Goal: Information Seeking & Learning: Learn about a topic

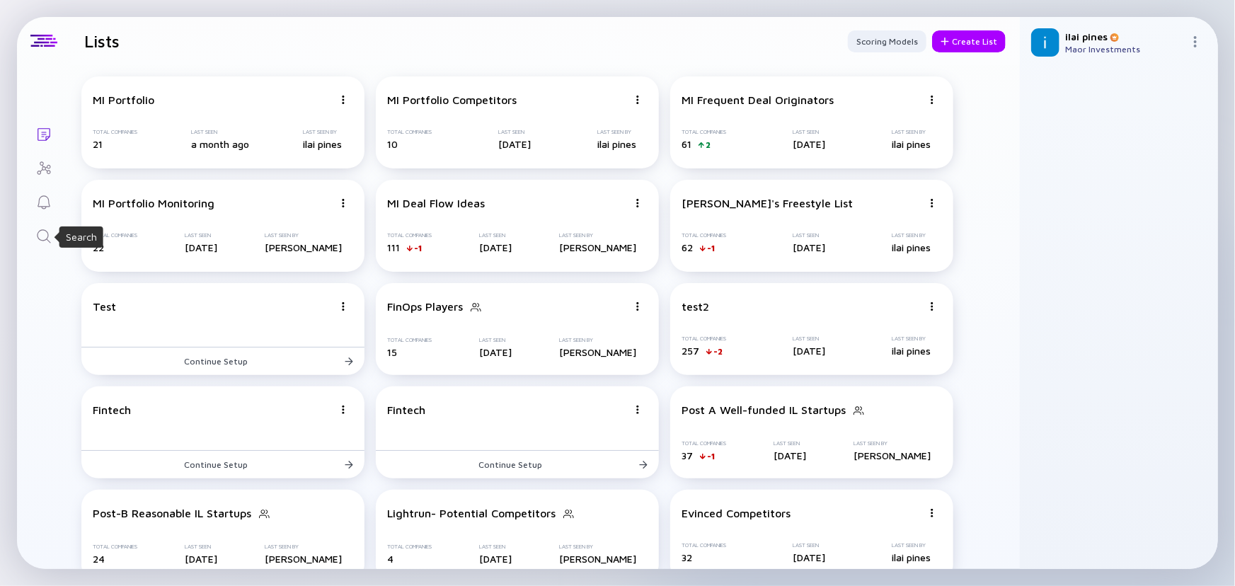
click at [45, 234] on icon "Search" at bounding box center [43, 236] width 17 height 17
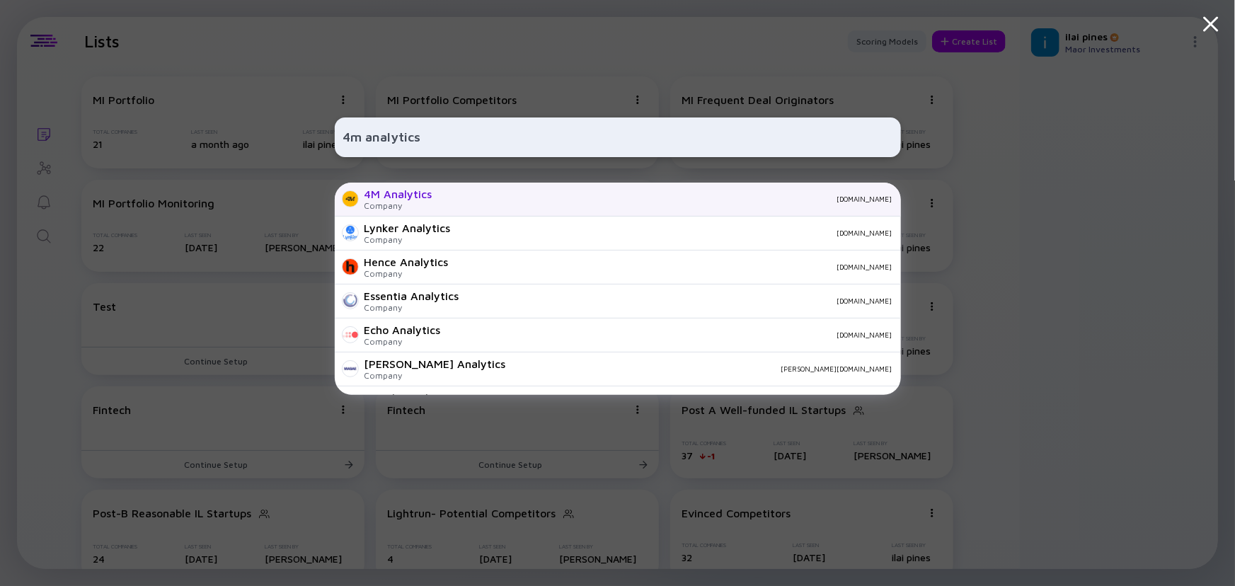
type input "4m analytics"
click at [399, 198] on div "4M Analytics" at bounding box center [399, 194] width 68 height 13
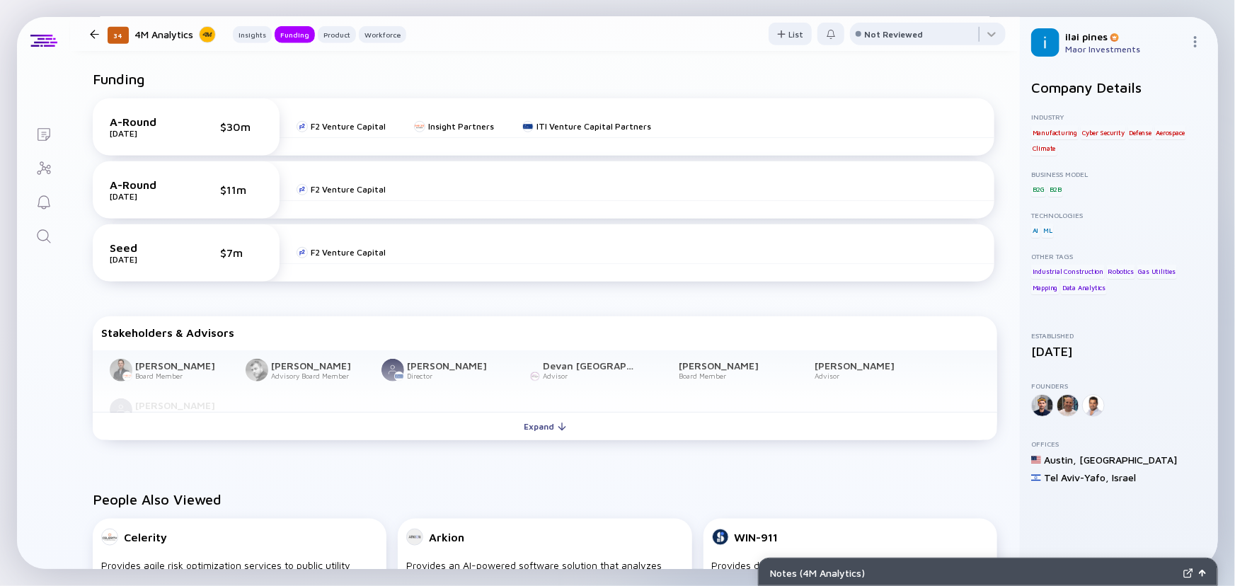
scroll to position [386, 0]
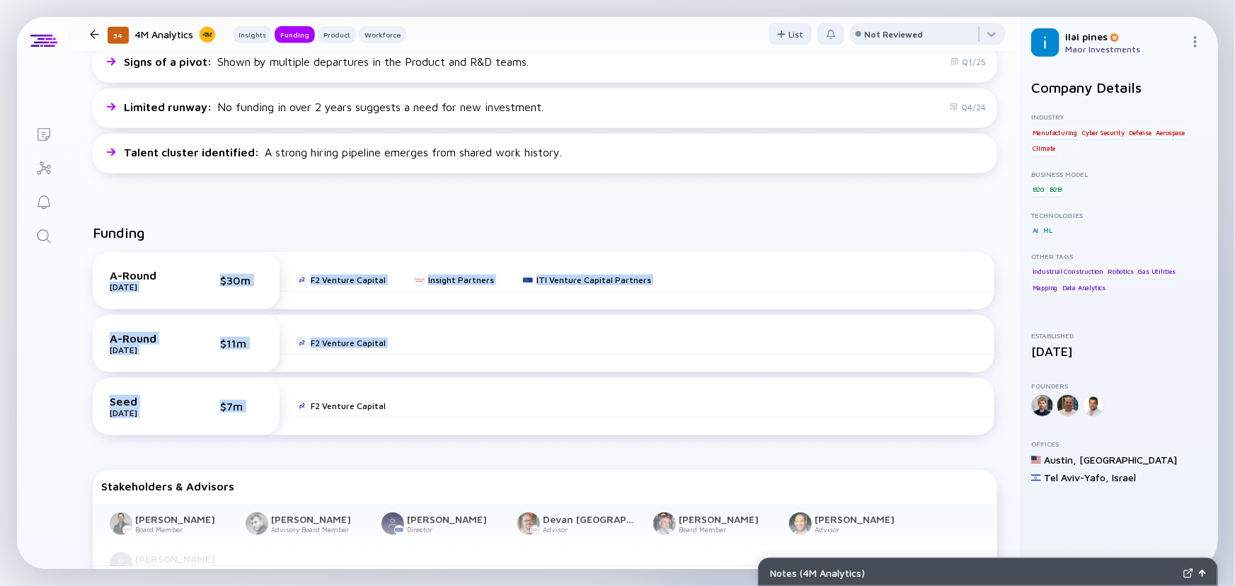
drag, startPoint x: 195, startPoint y: 244, endPoint x: 322, endPoint y: 454, distance: 245.9
click at [316, 447] on div "A-Round [DATE] $30m F2 Venture Capital Insight Partners ITI Venture Capital Par…" at bounding box center [545, 347] width 922 height 212
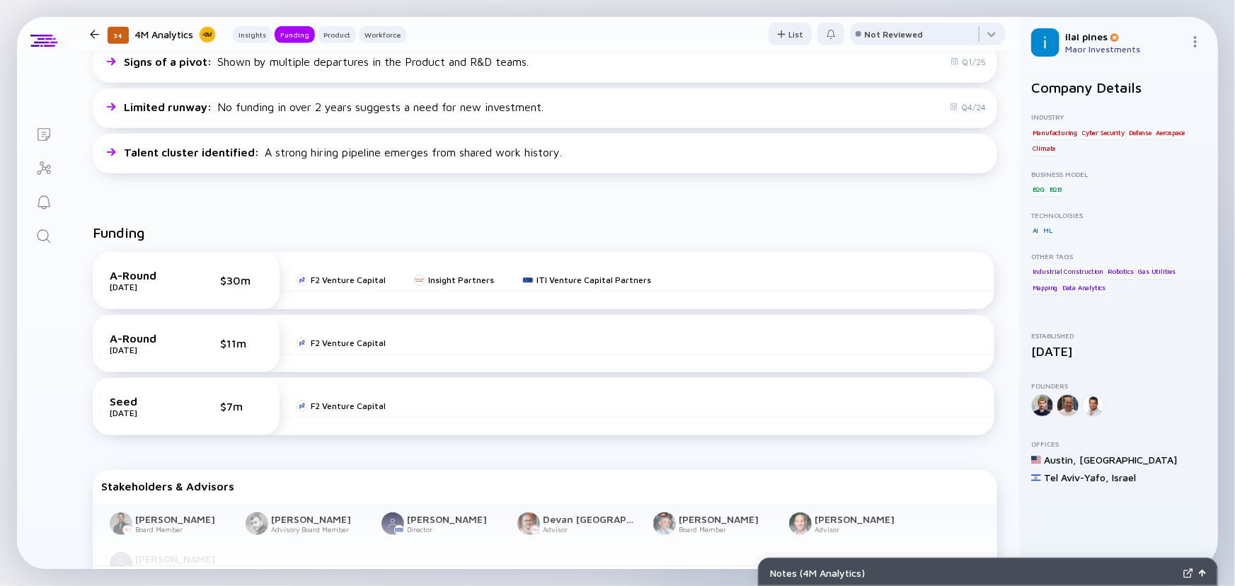
click at [324, 456] on div "Funding A-Round [DATE] $30m F2 Venture Capital Insight Partners ITI Venture Cap…" at bounding box center [545, 412] width 950 height 421
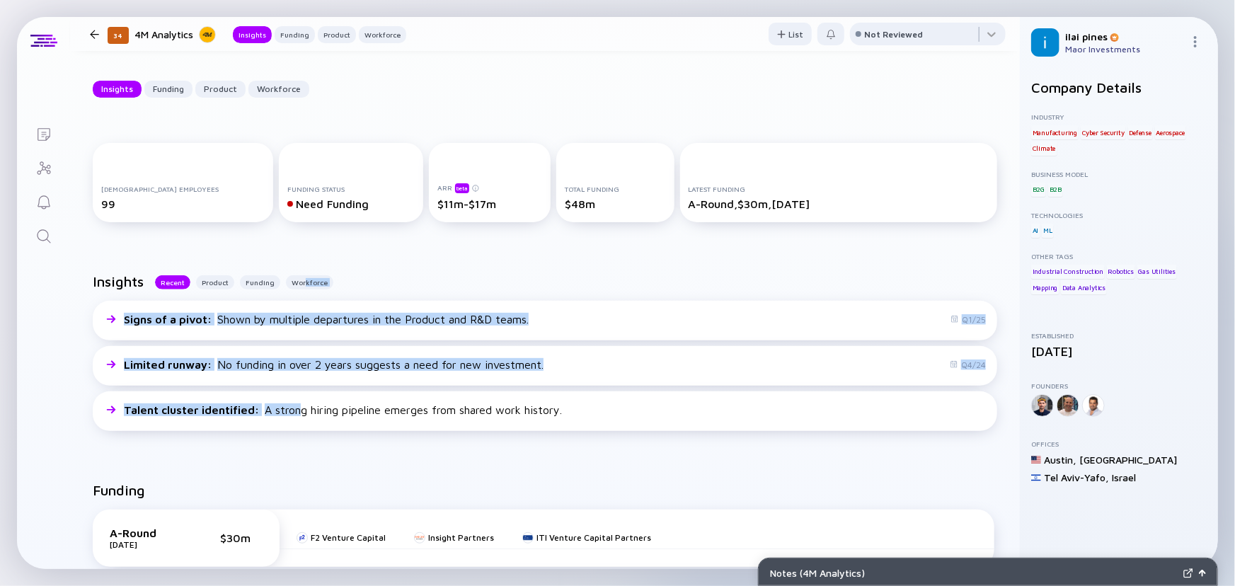
drag, startPoint x: 298, startPoint y: 454, endPoint x: 366, endPoint y: 289, distance: 178.4
click at [308, 275] on div "Insights Recent Product Funding Workforce Signs of a pivot : Shown by multiple …" at bounding box center [545, 355] width 950 height 209
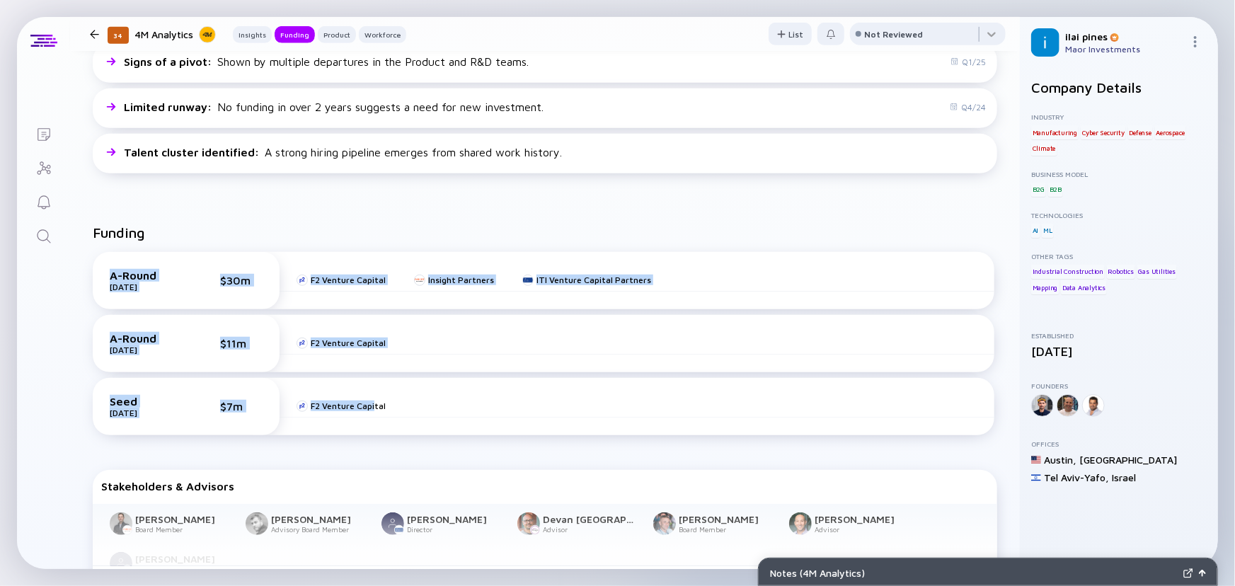
drag, startPoint x: 314, startPoint y: 212, endPoint x: 374, endPoint y: 436, distance: 231.7
click at [374, 436] on div "Funding A-Round [DATE] $30m F2 Venture Capital Insight Partners ITI Venture Cap…" at bounding box center [545, 412] width 950 height 421
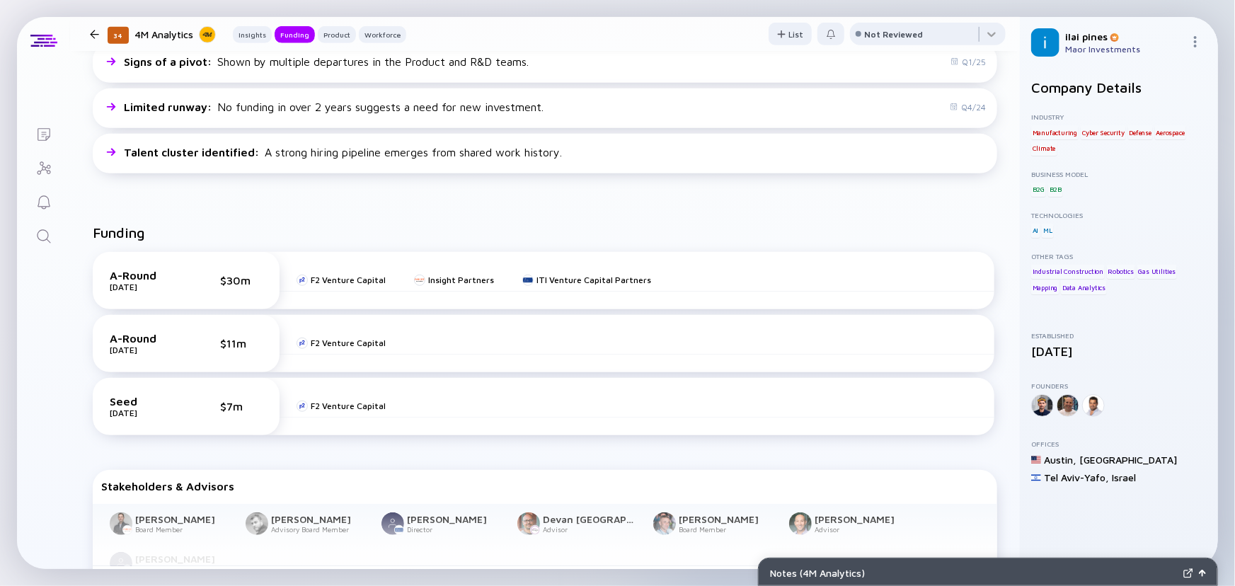
click at [460, 452] on div "A-Round [DATE] $30m F2 Venture Capital Insight Partners ITI Venture Capital Par…" at bounding box center [545, 347] width 922 height 212
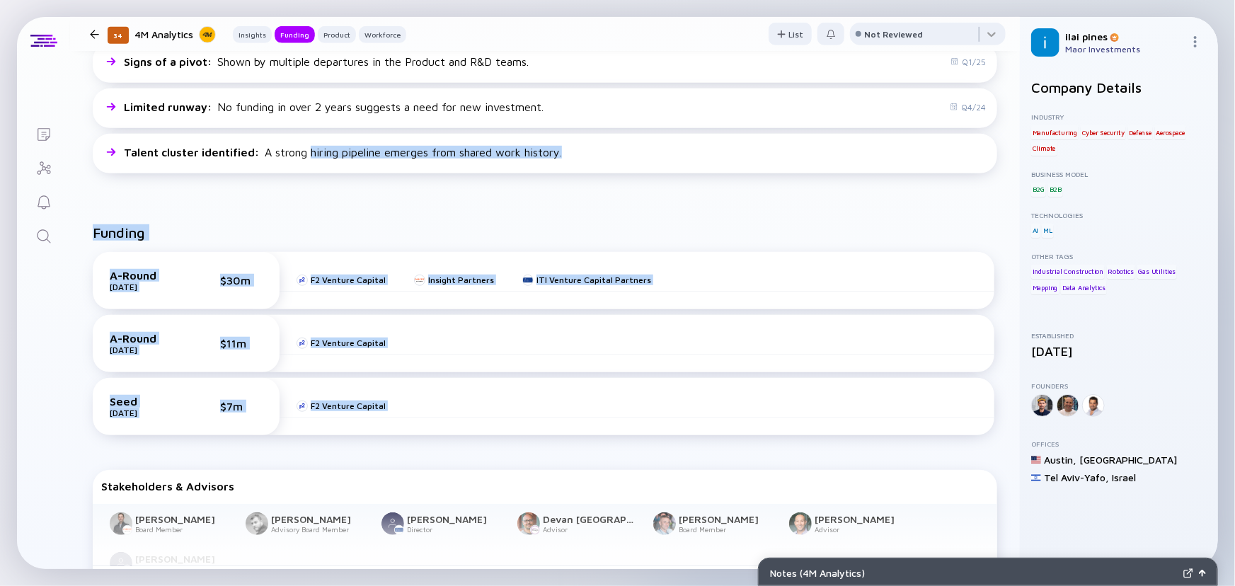
drag, startPoint x: 454, startPoint y: 437, endPoint x: 330, endPoint y: 188, distance: 278.6
click at [322, 229] on div "Funding" at bounding box center [545, 238] width 905 height 28
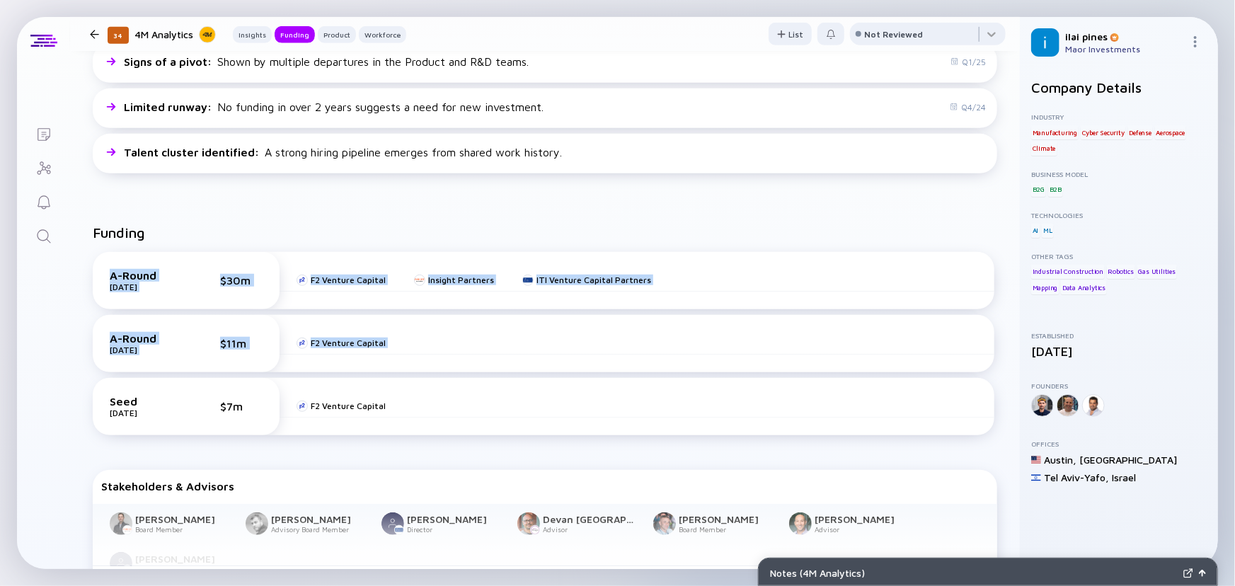
drag, startPoint x: 462, startPoint y: 343, endPoint x: 547, endPoint y: 389, distance: 96.3
click at [536, 381] on div "Funding A-Round [DATE] $30m F2 Venture Capital Insight Partners ITI Venture Cap…" at bounding box center [545, 338] width 905 height 229
click at [564, 399] on div "F2 Venture Capital" at bounding box center [637, 406] width 715 height 23
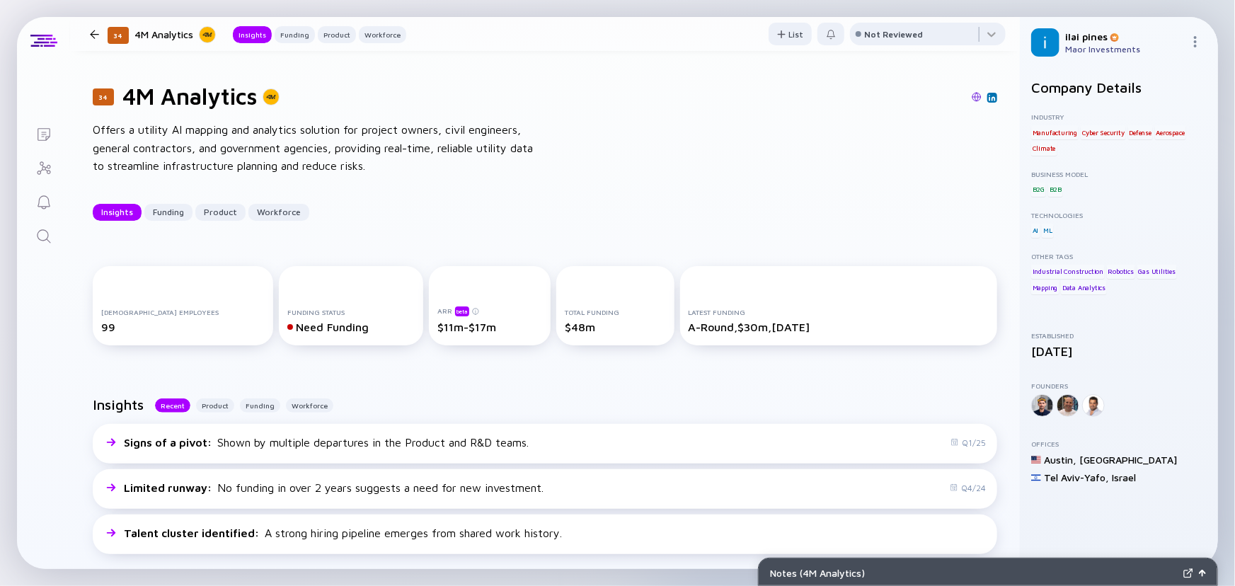
scroll to position [0, 0]
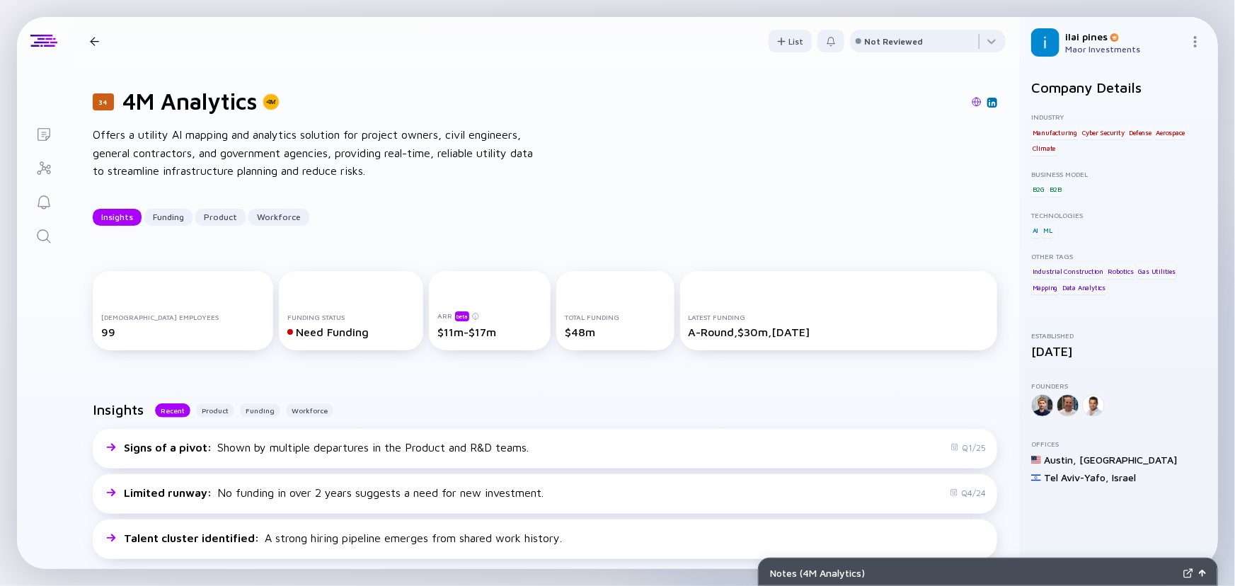
click at [660, 120] on div "34 4M Analytics Offers a utility AI mapping and analytics solution for project …" at bounding box center [545, 156] width 950 height 183
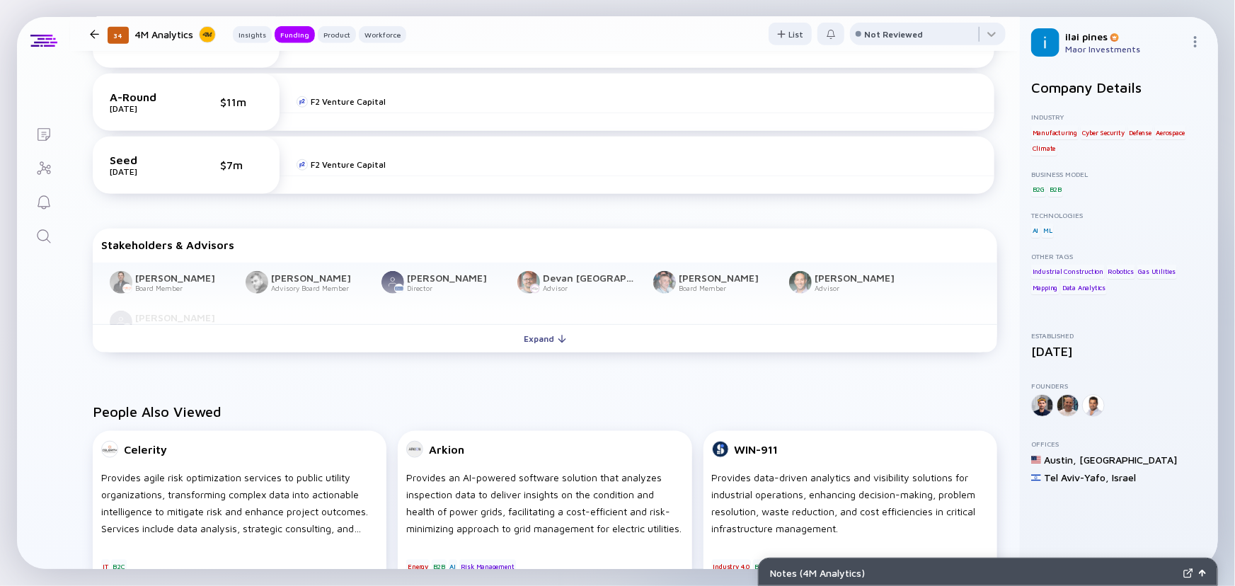
scroll to position [450, 0]
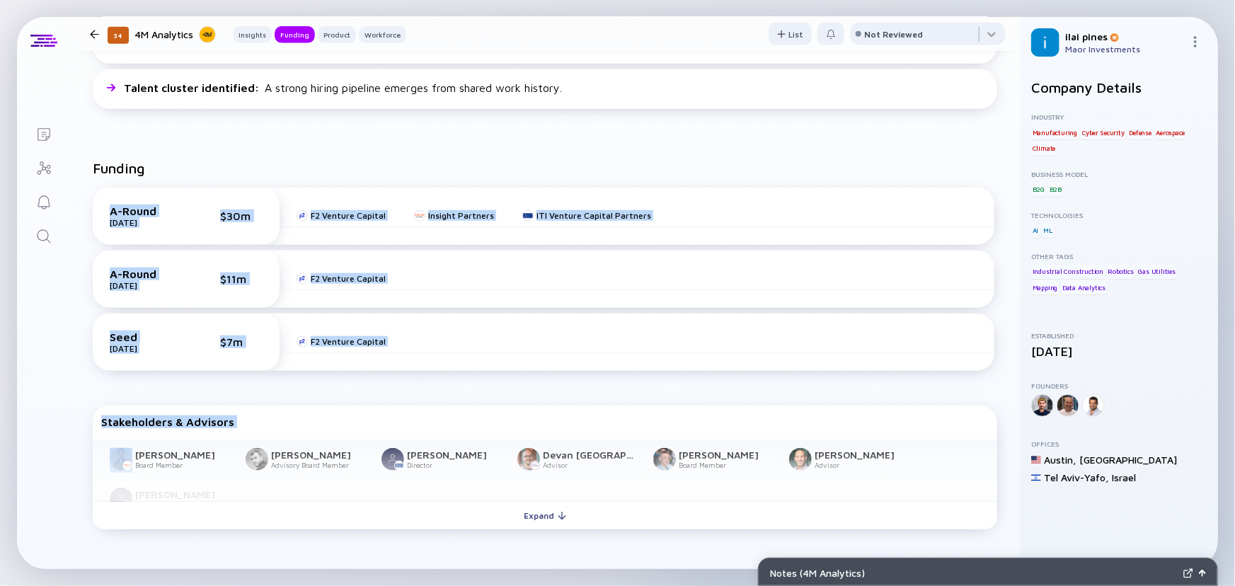
drag, startPoint x: 525, startPoint y: 147, endPoint x: 467, endPoint y: 440, distance: 298.8
click at [462, 450] on div "Funding A-Round [DATE] $30m F2 Venture Capital Insight Partners ITI Venture Cap…" at bounding box center [545, 347] width 950 height 421
click at [476, 413] on div "Stakeholders & Advisors [PERSON_NAME] Board Member [PERSON_NAME] Advisory Board…" at bounding box center [545, 468] width 905 height 124
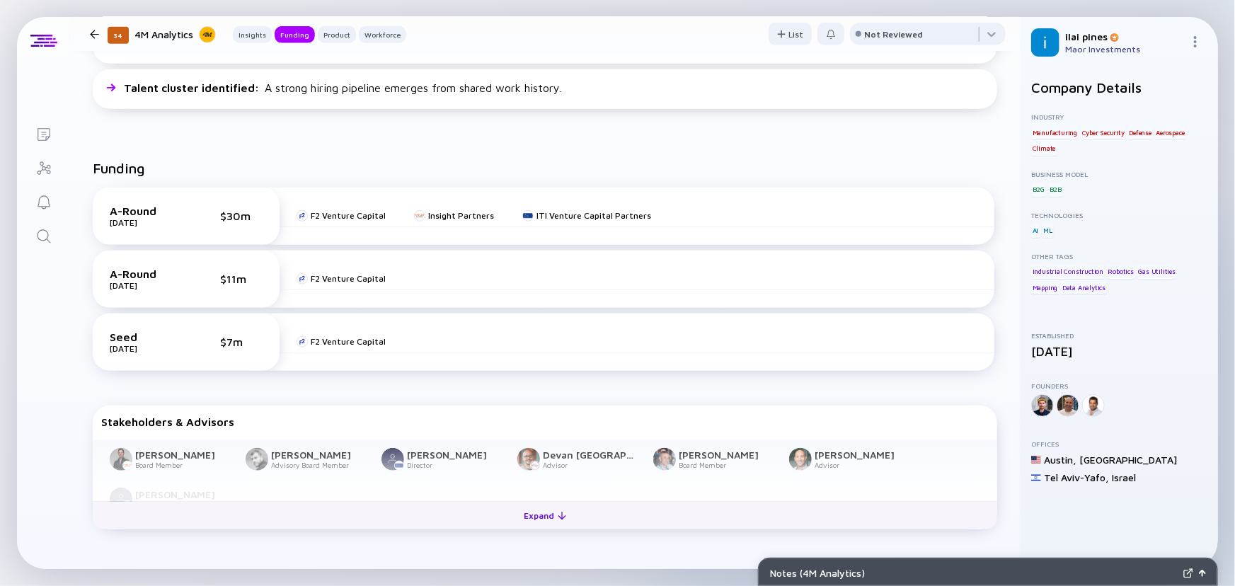
click at [522, 508] on div "Expand" at bounding box center [545, 516] width 59 height 22
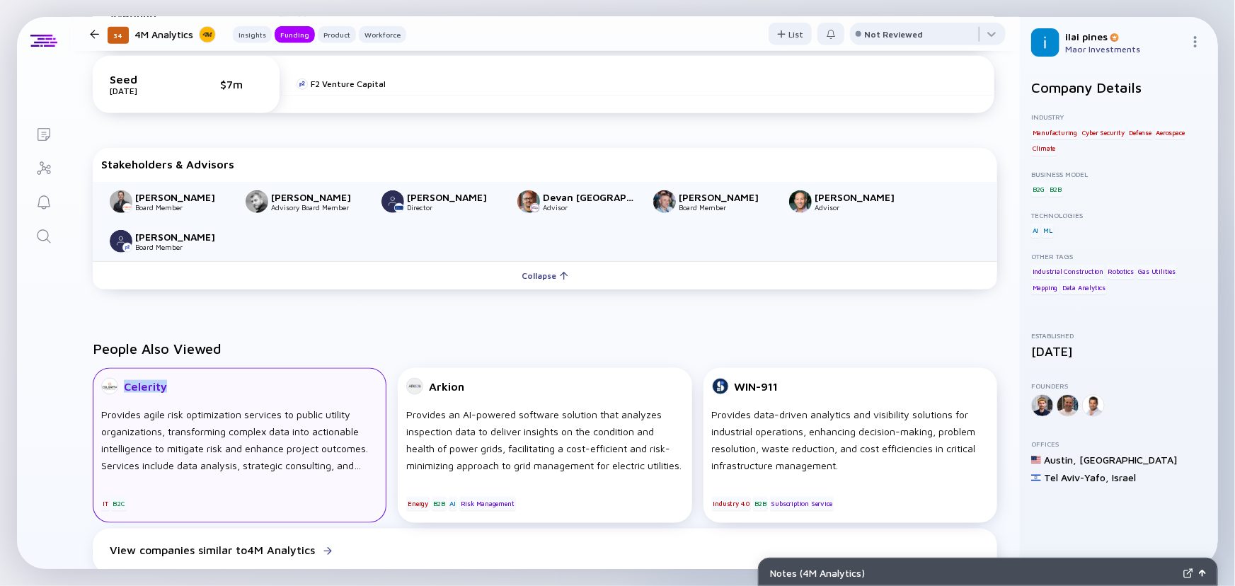
drag, startPoint x: 447, startPoint y: 350, endPoint x: 316, endPoint y: 417, distance: 146.9
click at [325, 412] on div "People Also Viewed Celerity Provides agile risk optimization services to public…" at bounding box center [545, 460] width 950 height 285
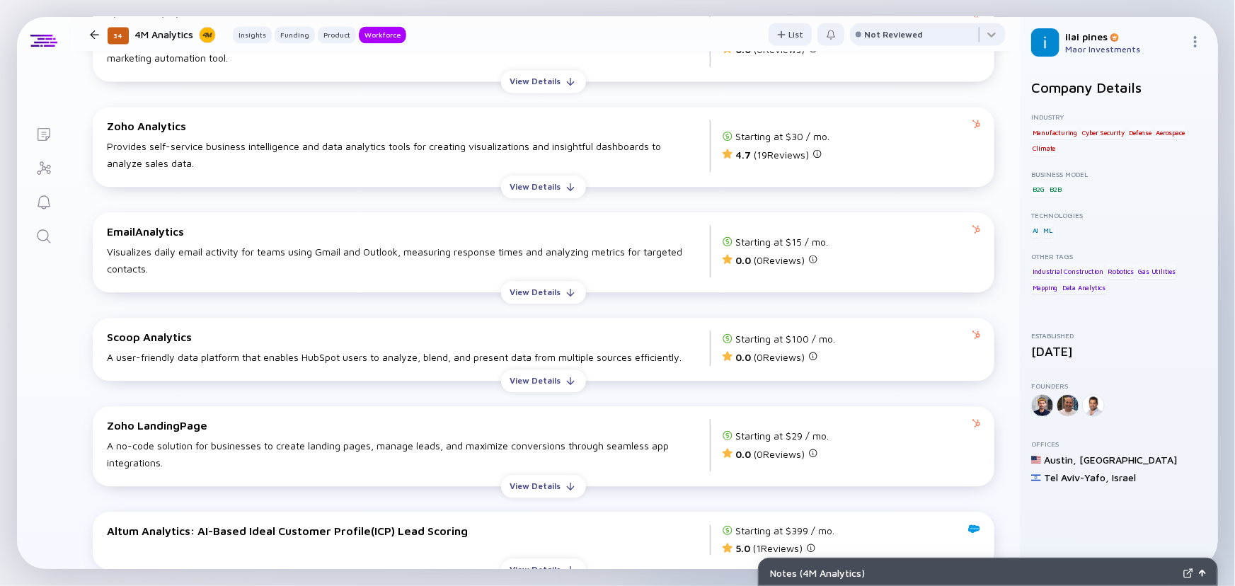
scroll to position [1802, 0]
